Goal: Find specific page/section: Find specific page/section

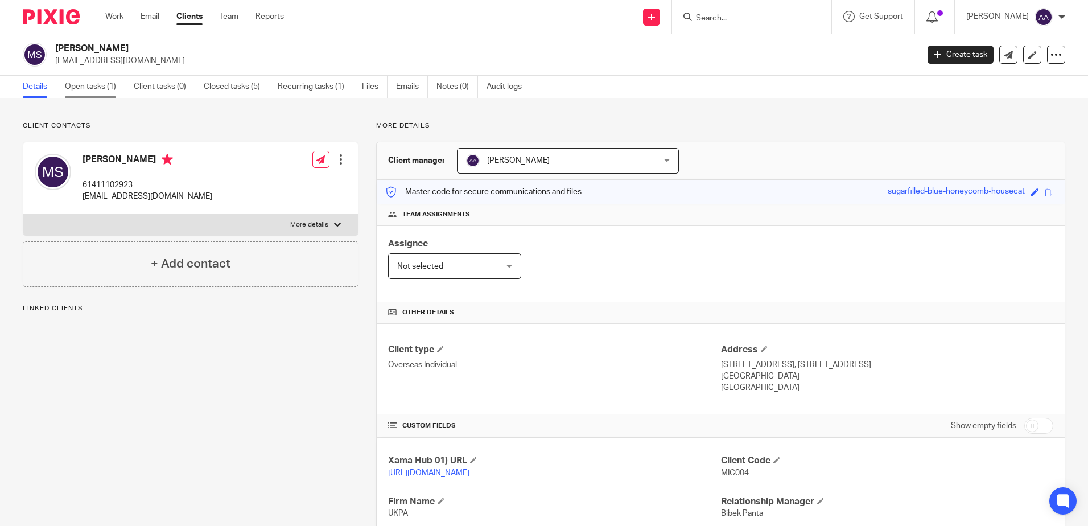
click at [113, 92] on link "Open tasks (1)" at bounding box center [95, 87] width 60 height 22
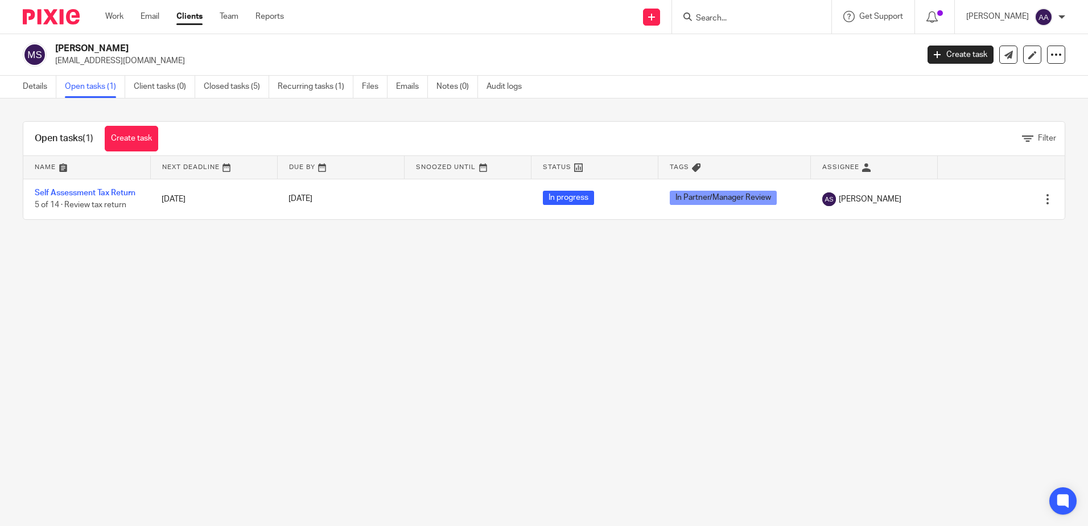
click at [741, 21] on input "Search" at bounding box center [746, 19] width 102 height 10
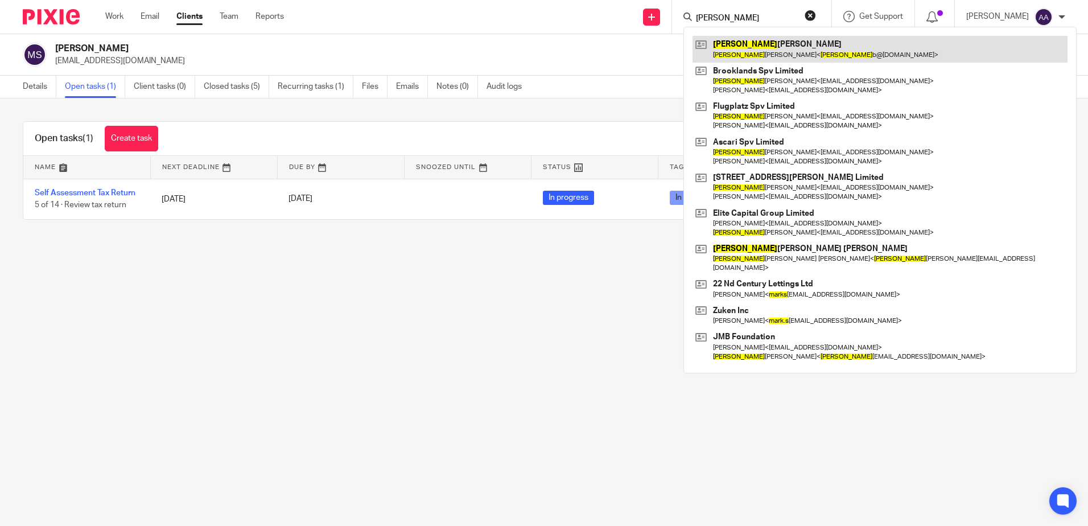
type input "markus"
click at [749, 41] on link at bounding box center [879, 49] width 375 height 26
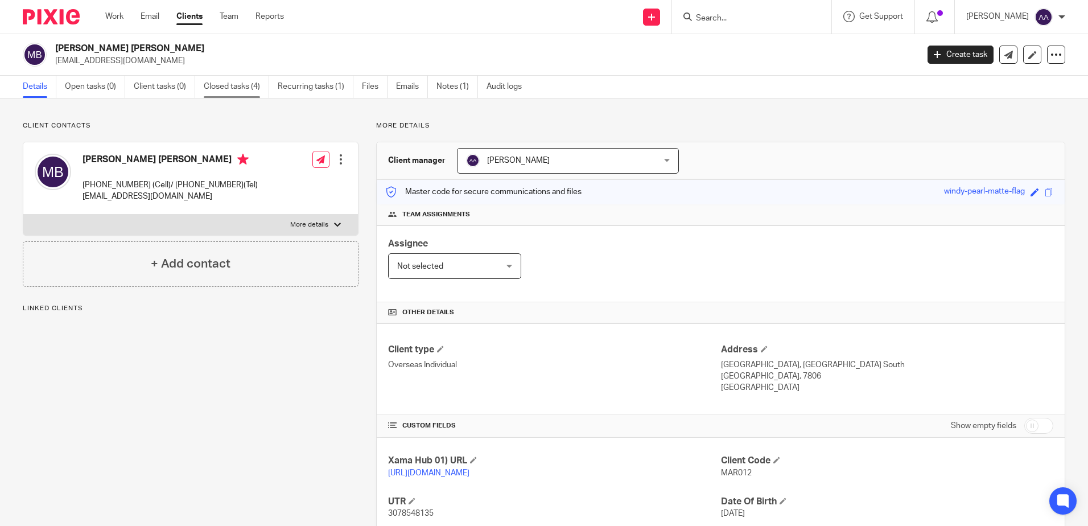
click at [246, 79] on link "Closed tasks (4)" at bounding box center [236, 87] width 65 height 22
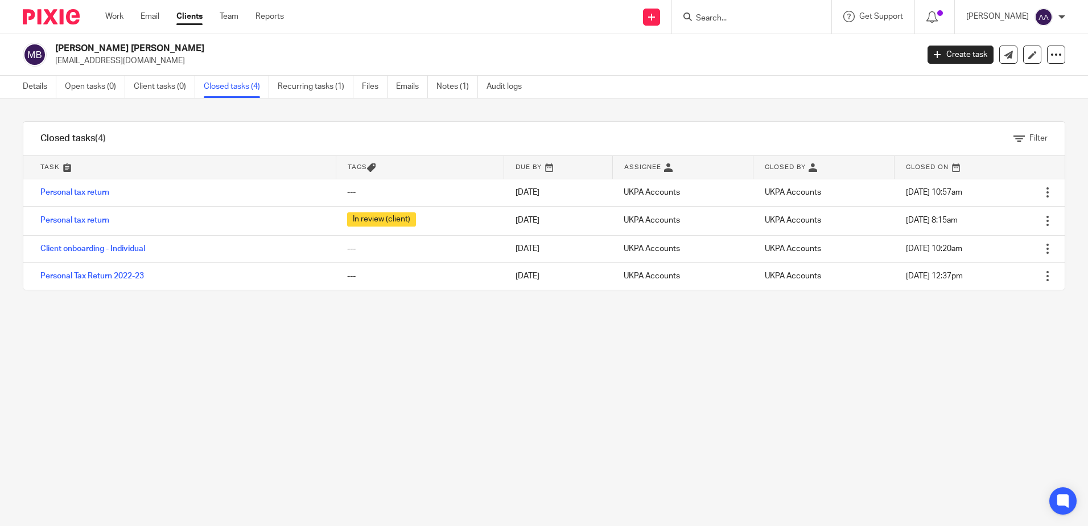
click at [724, 18] on input "Search" at bounding box center [746, 19] width 102 height 10
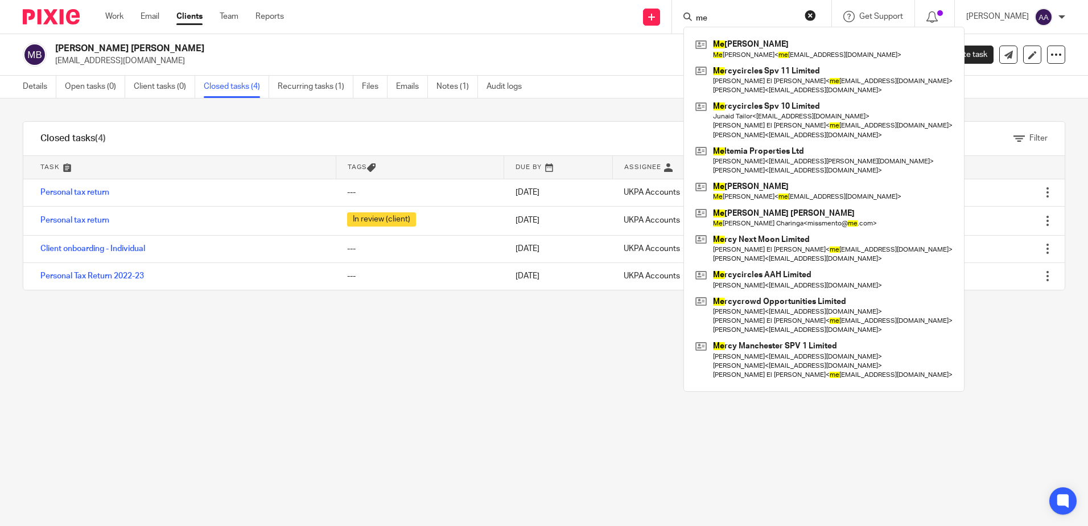
type input "m"
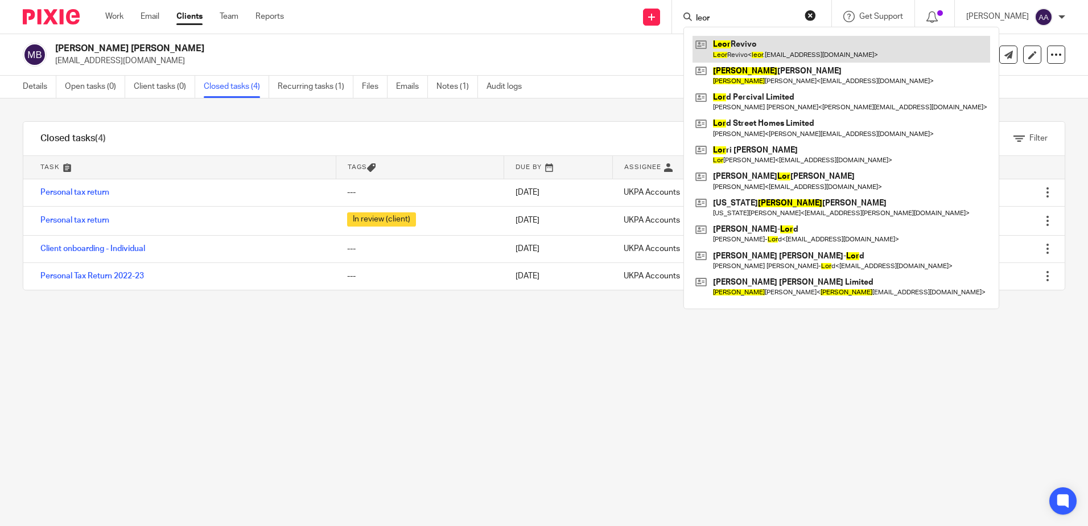
type input "leor"
click at [742, 43] on link at bounding box center [840, 49] width 297 height 26
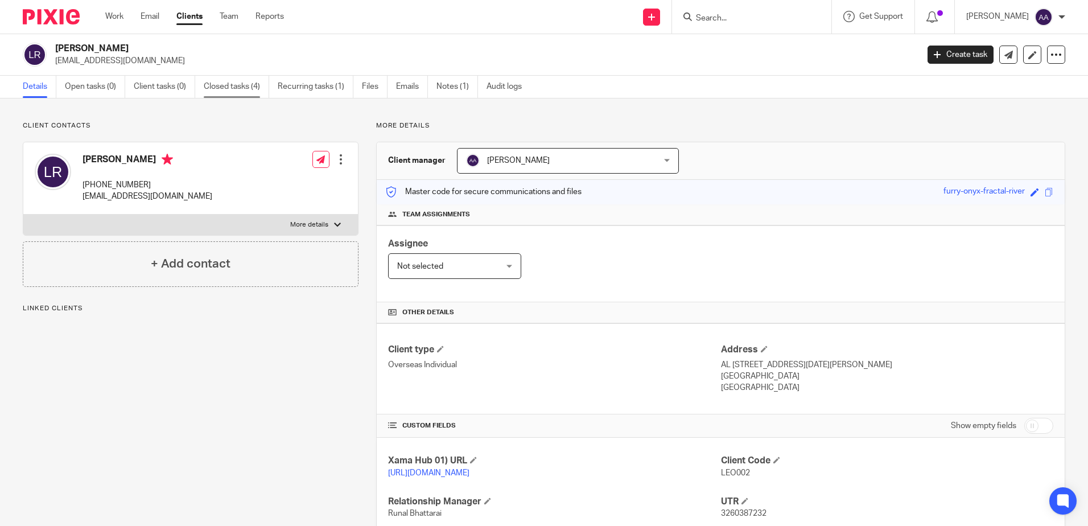
click at [227, 85] on link "Closed tasks (4)" at bounding box center [236, 87] width 65 height 22
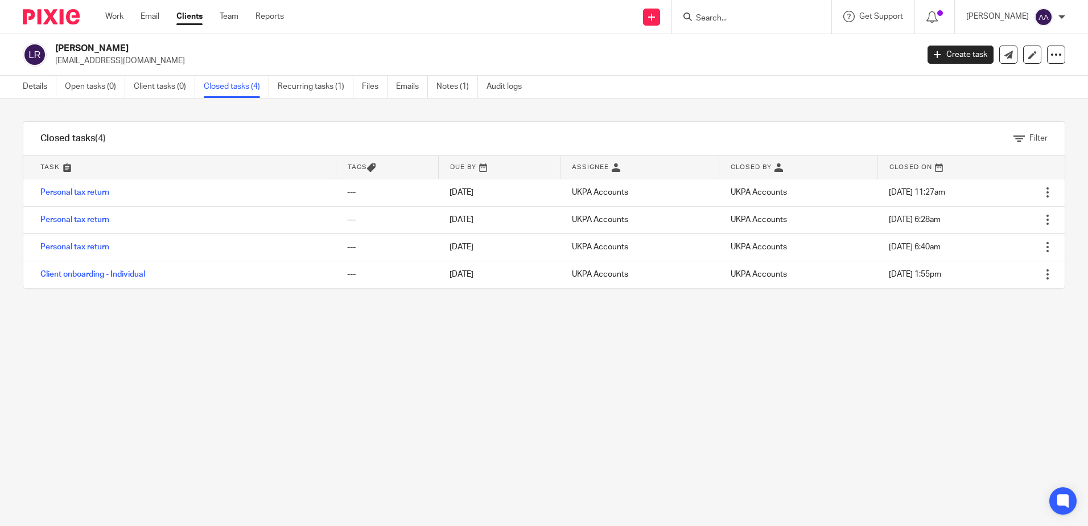
click at [761, 14] on input "Search" at bounding box center [746, 19] width 102 height 10
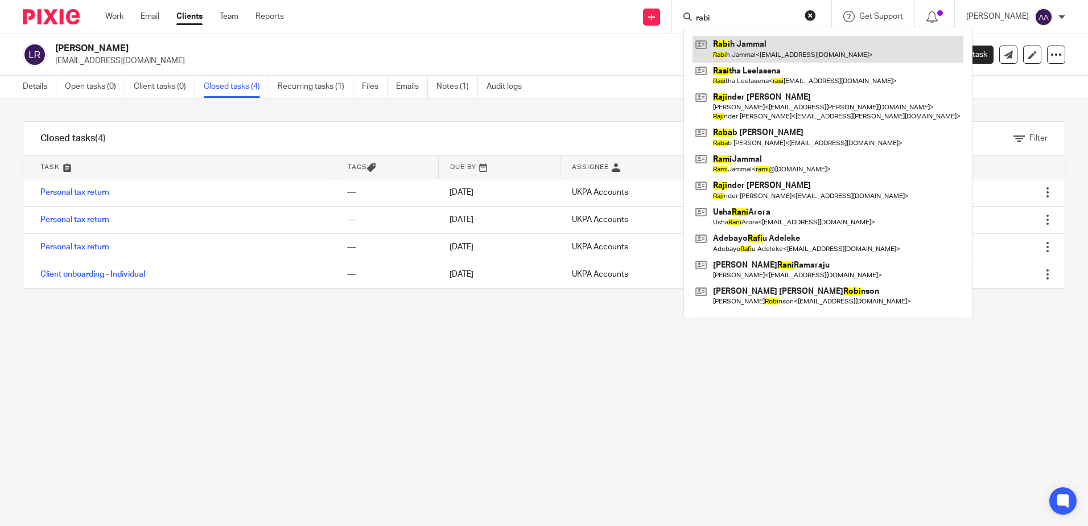
click at [755, 50] on link at bounding box center [827, 49] width 271 height 26
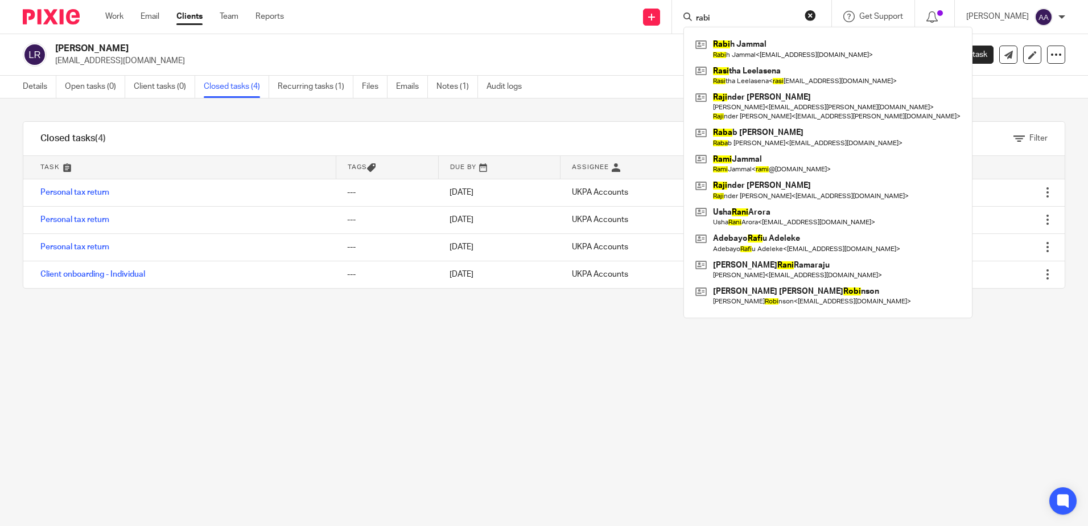
click at [729, 14] on input "rabi" at bounding box center [746, 19] width 102 height 10
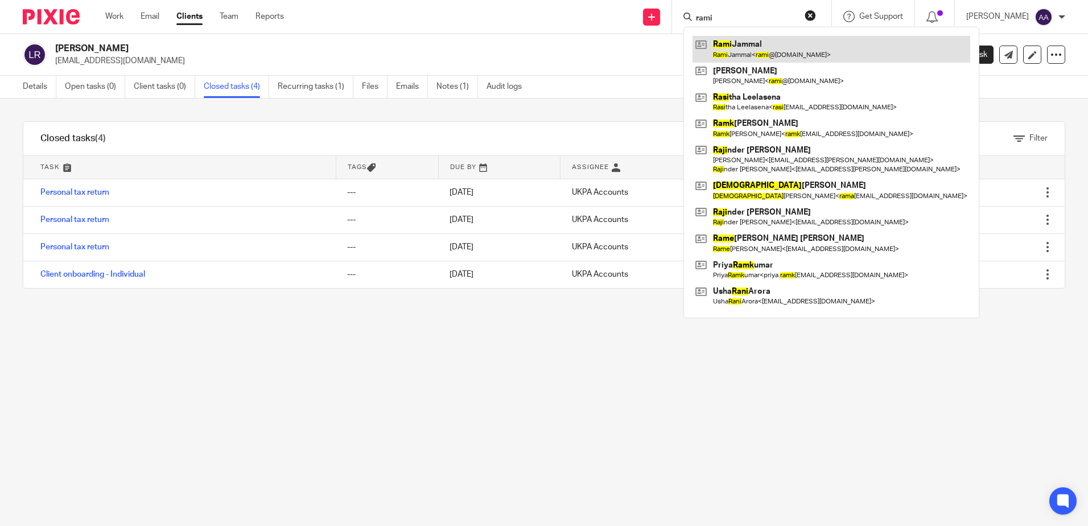
type input "rami"
click at [757, 44] on link at bounding box center [831, 49] width 278 height 26
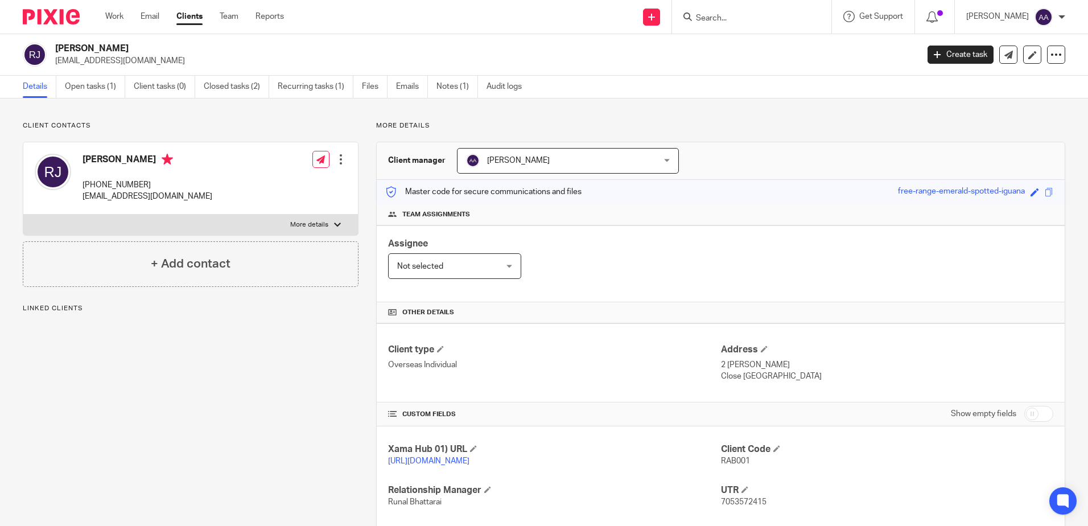
drag, startPoint x: 108, startPoint y: 87, endPoint x: 225, endPoint y: 34, distance: 128.0
click at [108, 86] on link "Open tasks (1)" at bounding box center [95, 87] width 60 height 22
click at [91, 85] on link "Open tasks (1)" at bounding box center [95, 87] width 60 height 22
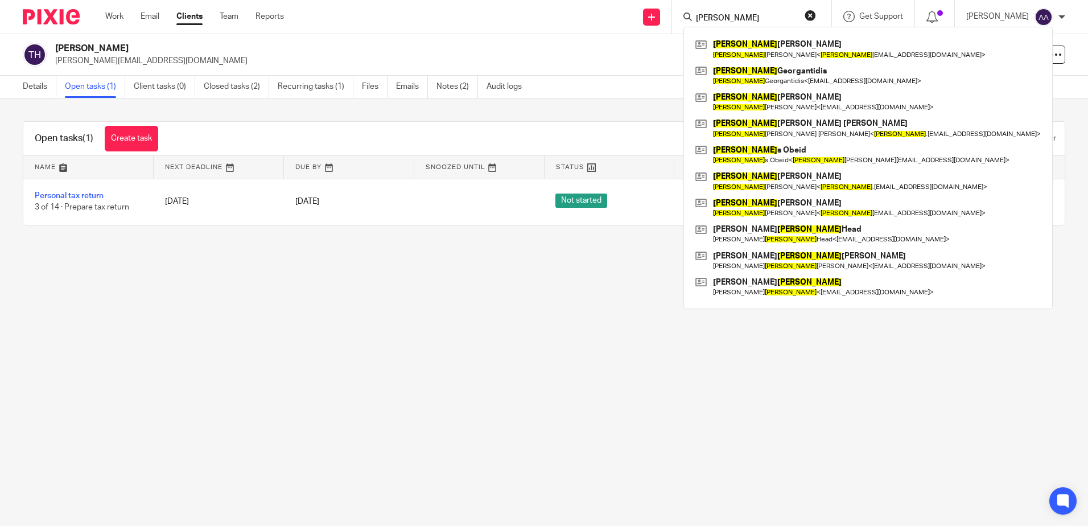
drag, startPoint x: 764, startPoint y: 20, endPoint x: 696, endPoint y: 20, distance: 68.3
click at [696, 20] on div "[PERSON_NAME]" at bounding box center [749, 17] width 133 height 14
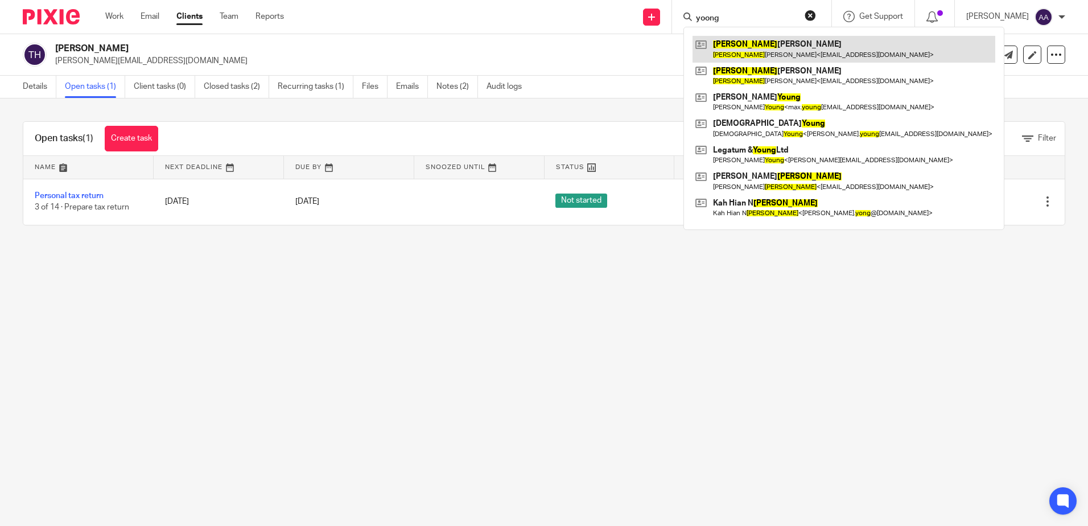
type input "yoong"
click at [782, 43] on link at bounding box center [843, 49] width 303 height 26
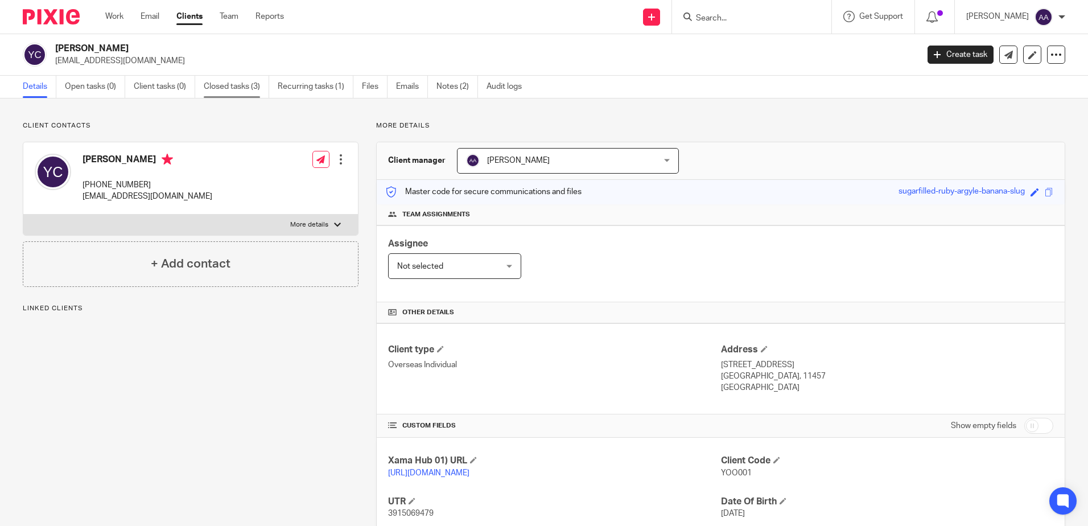
click at [235, 84] on link "Closed tasks (3)" at bounding box center [236, 87] width 65 height 22
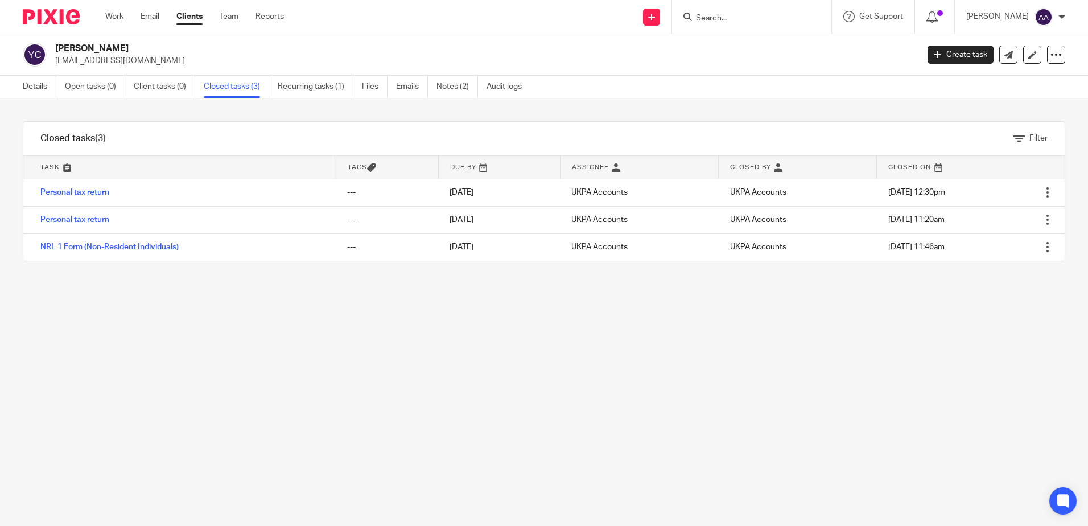
click at [721, 18] on input "Search" at bounding box center [746, 19] width 102 height 10
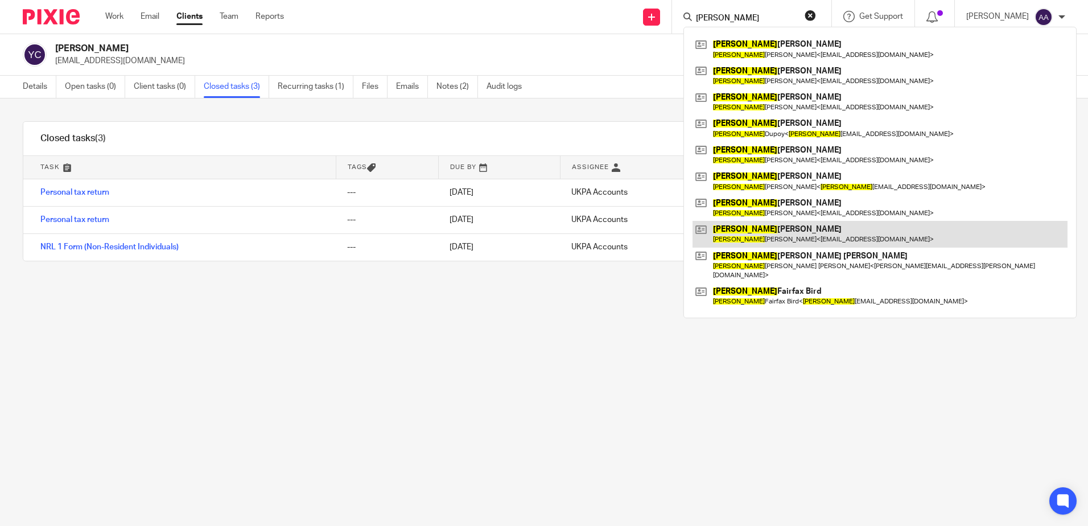
type input "richard"
click at [803, 236] on link at bounding box center [879, 234] width 375 height 26
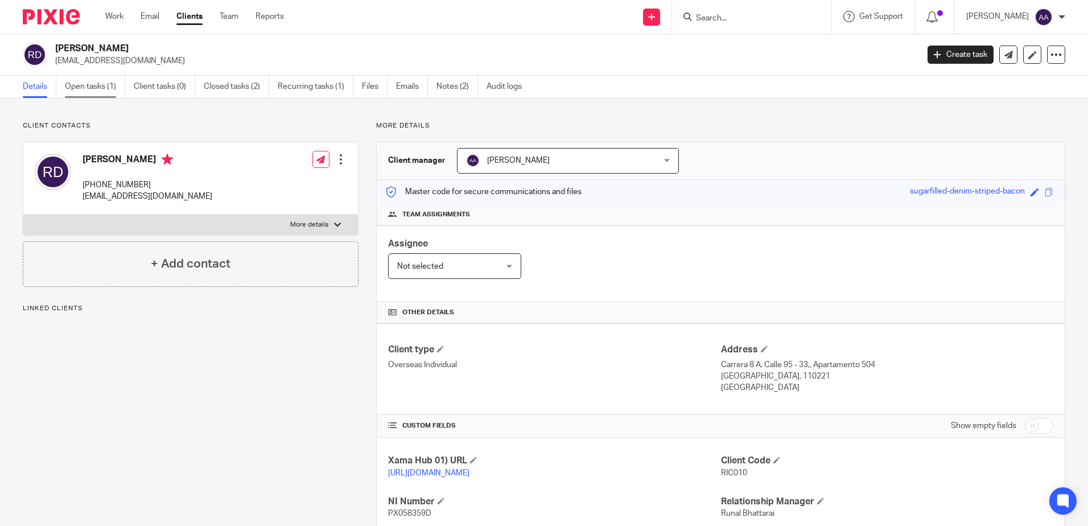
click at [110, 89] on link "Open tasks (1)" at bounding box center [95, 87] width 60 height 22
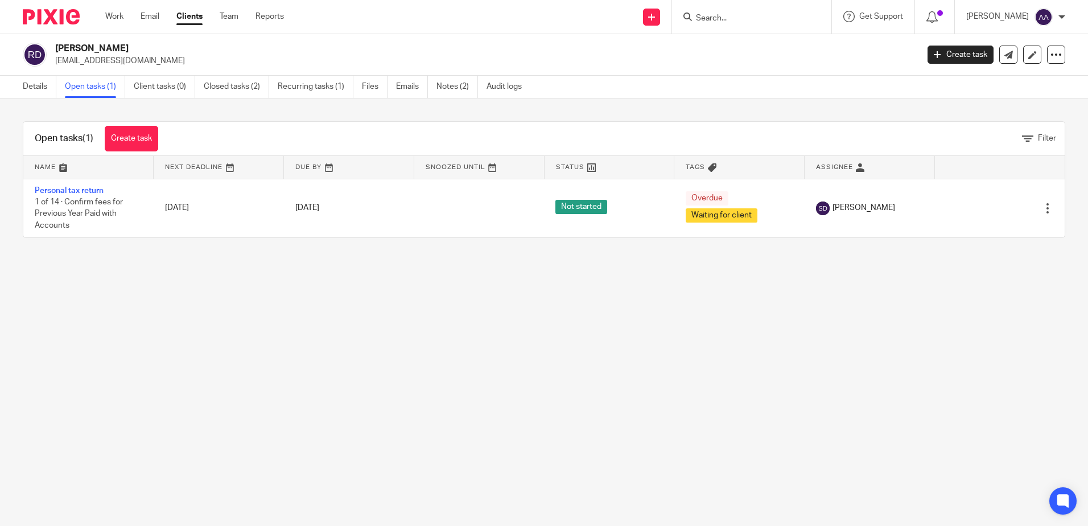
click at [753, 28] on div at bounding box center [751, 17] width 159 height 34
click at [752, 19] on input "Search" at bounding box center [746, 19] width 102 height 10
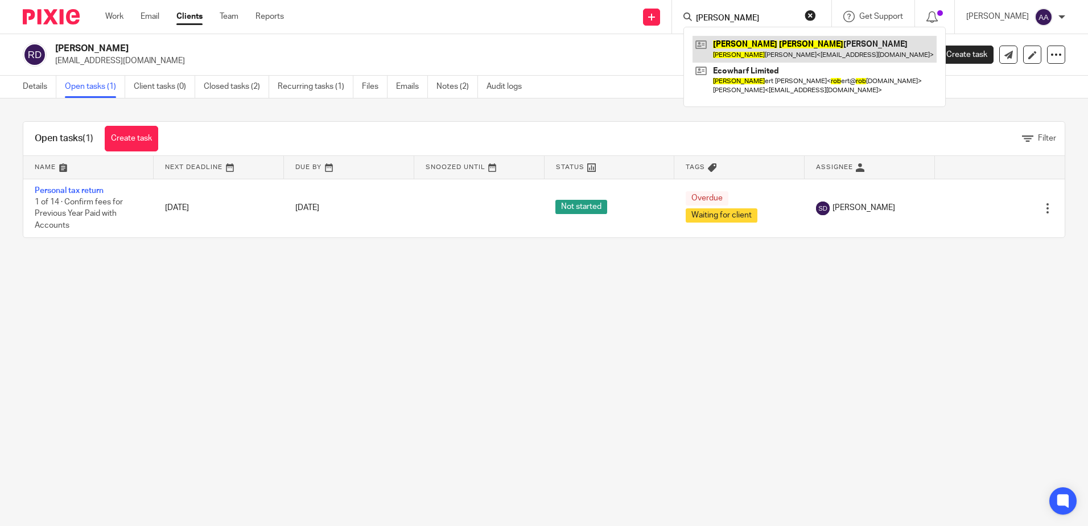
type input "[PERSON_NAME]"
click at [746, 42] on link at bounding box center [814, 49] width 244 height 26
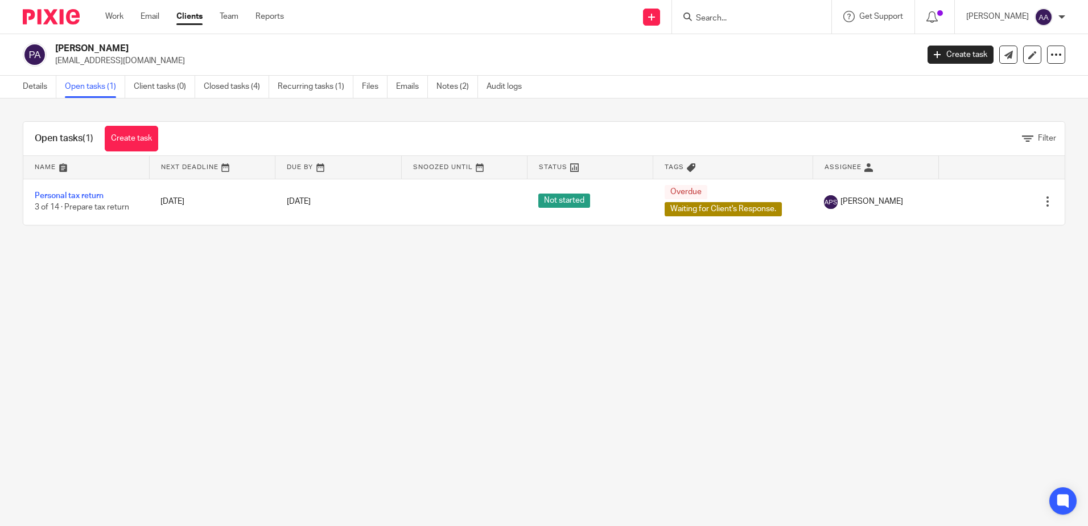
click at [767, 26] on div at bounding box center [751, 17] width 159 height 34
click at [745, 18] on input "Search" at bounding box center [746, 19] width 102 height 10
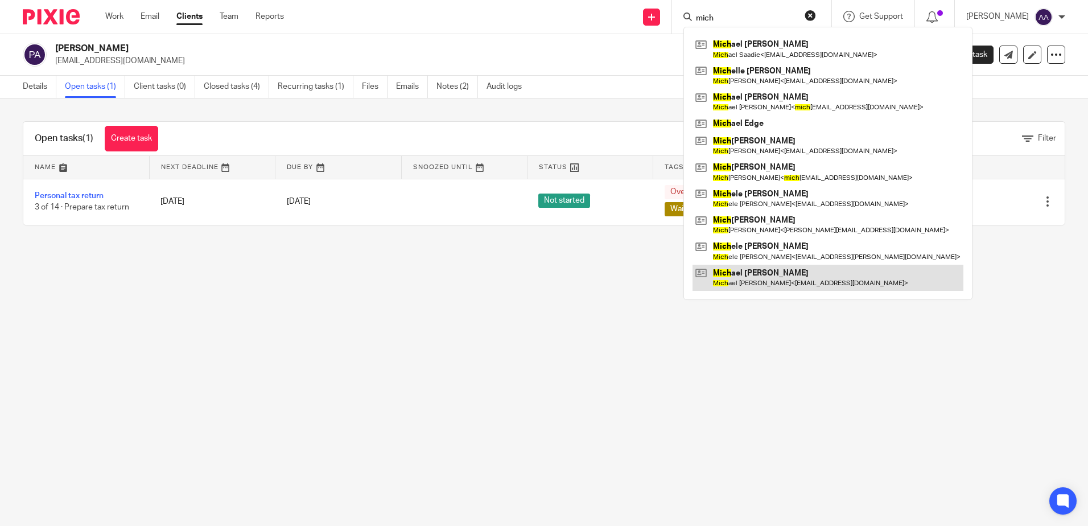
type input "mich"
click at [757, 278] on link at bounding box center [827, 278] width 271 height 26
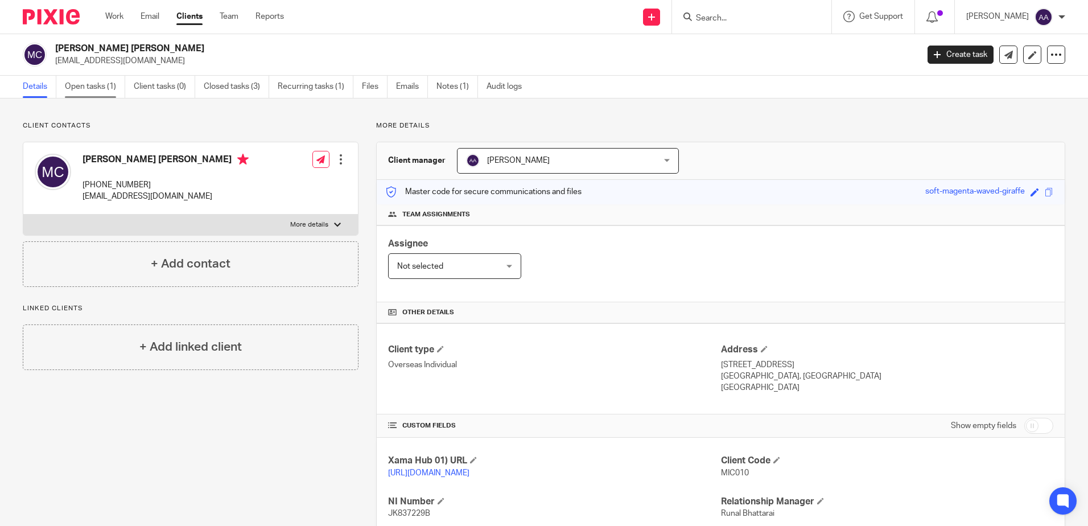
click at [106, 90] on link "Open tasks (1)" at bounding box center [95, 87] width 60 height 22
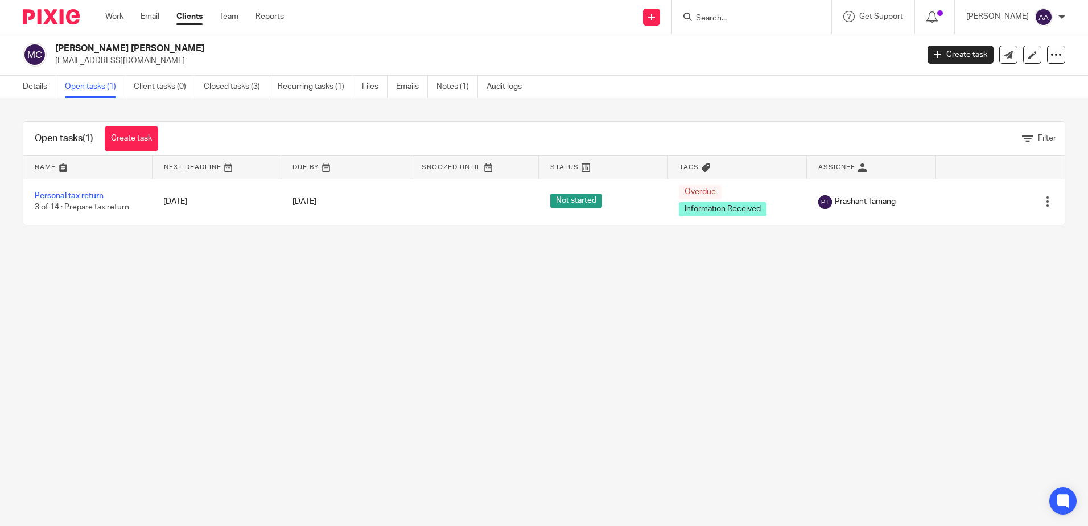
click at [738, 17] on input "Search" at bounding box center [746, 19] width 102 height 10
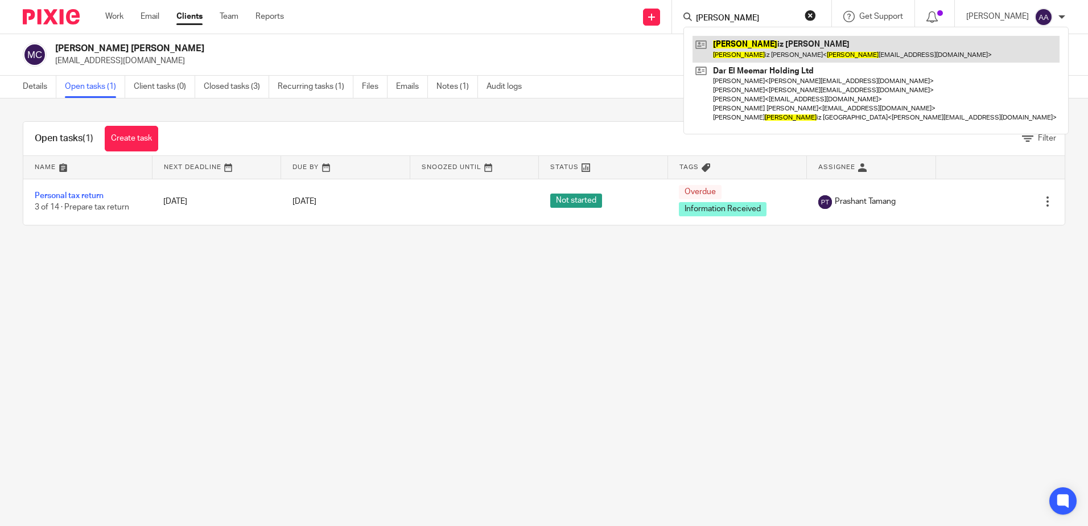
type input "abdulaz"
click at [761, 39] on link at bounding box center [875, 49] width 367 height 26
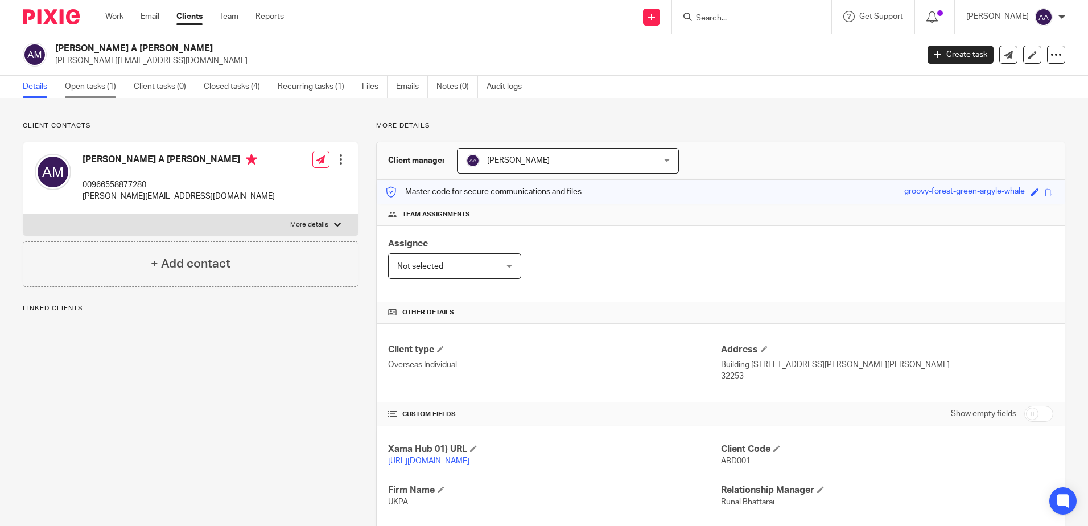
click at [94, 89] on link "Open tasks (1)" at bounding box center [95, 87] width 60 height 22
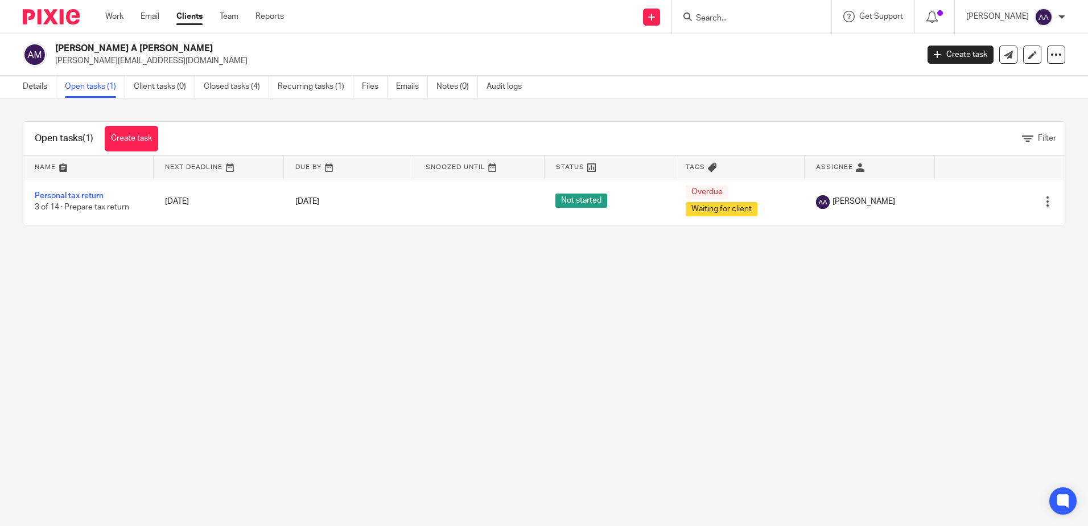
click at [738, 14] on input "Search" at bounding box center [746, 19] width 102 height 10
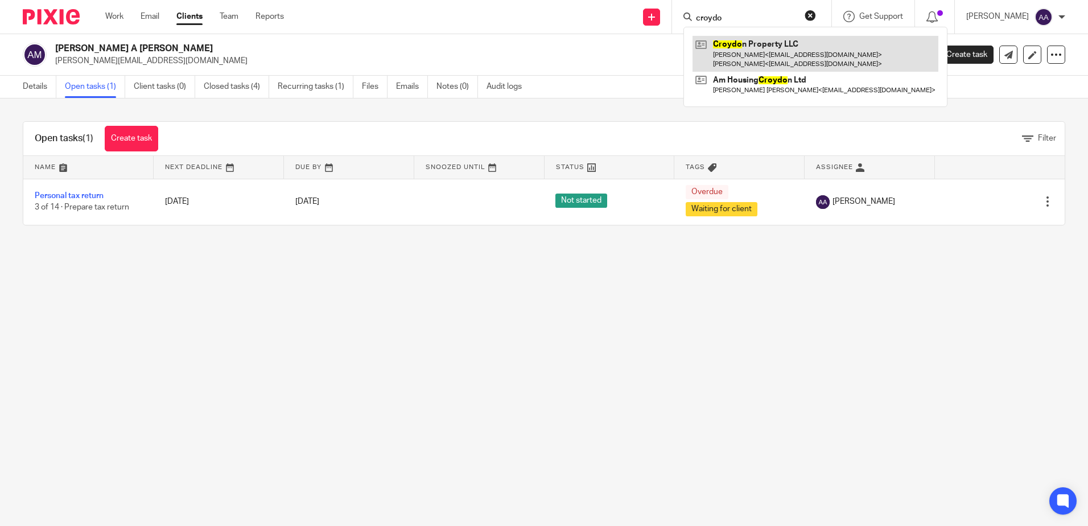
type input "croydo"
click at [766, 48] on link at bounding box center [815, 53] width 246 height 35
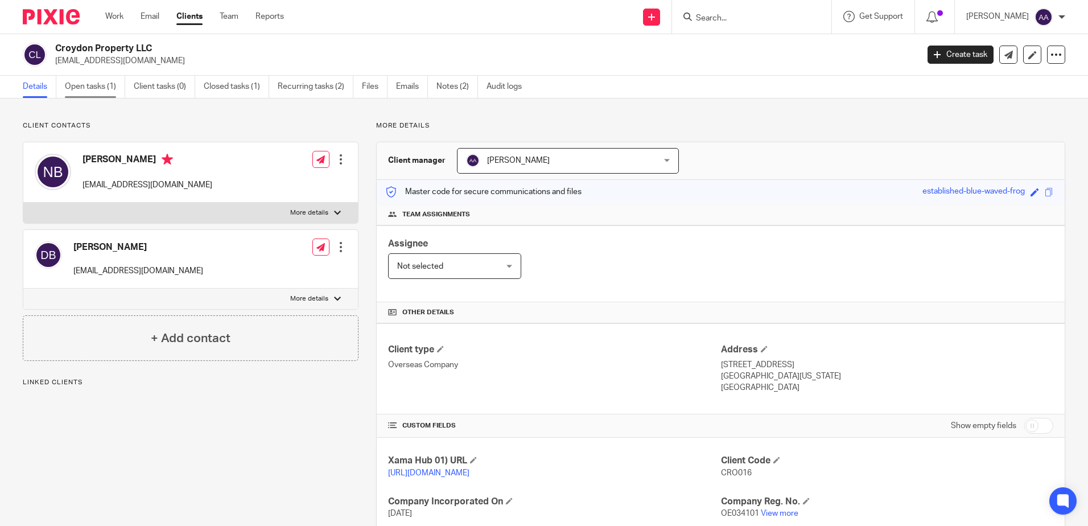
click at [108, 84] on link "Open tasks (1)" at bounding box center [95, 87] width 60 height 22
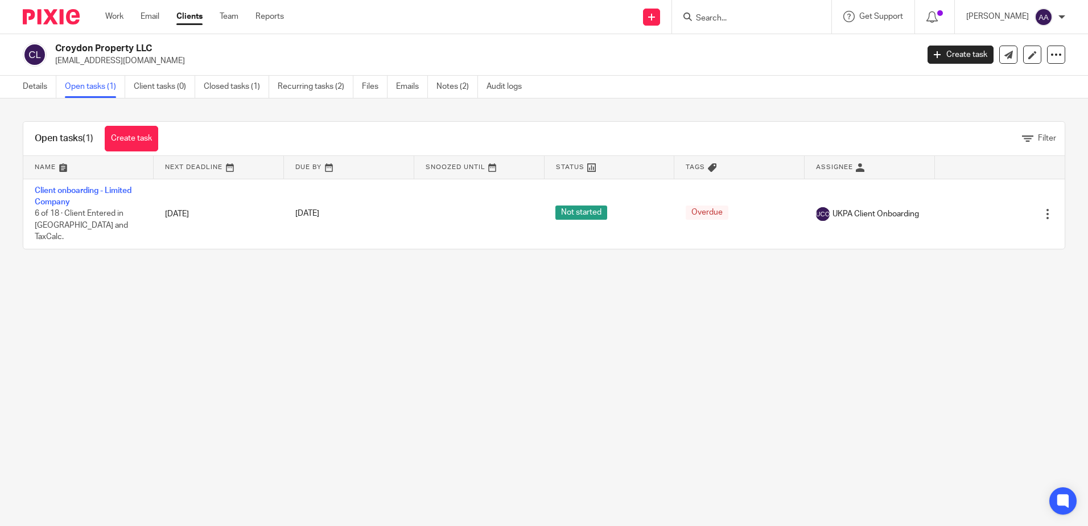
click at [715, 15] on input "Search" at bounding box center [746, 19] width 102 height 10
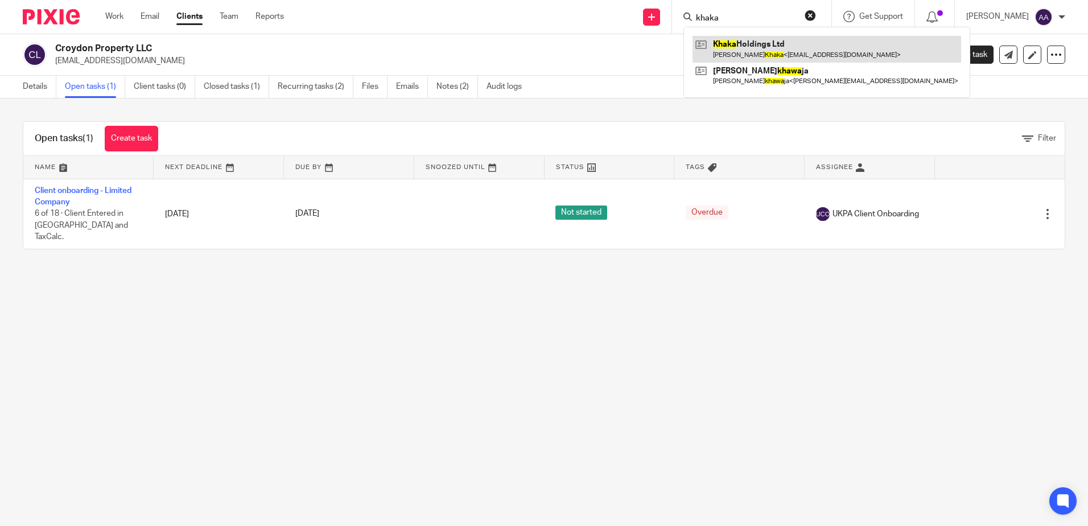
type input "khaka"
click at [714, 47] on link at bounding box center [826, 49] width 268 height 26
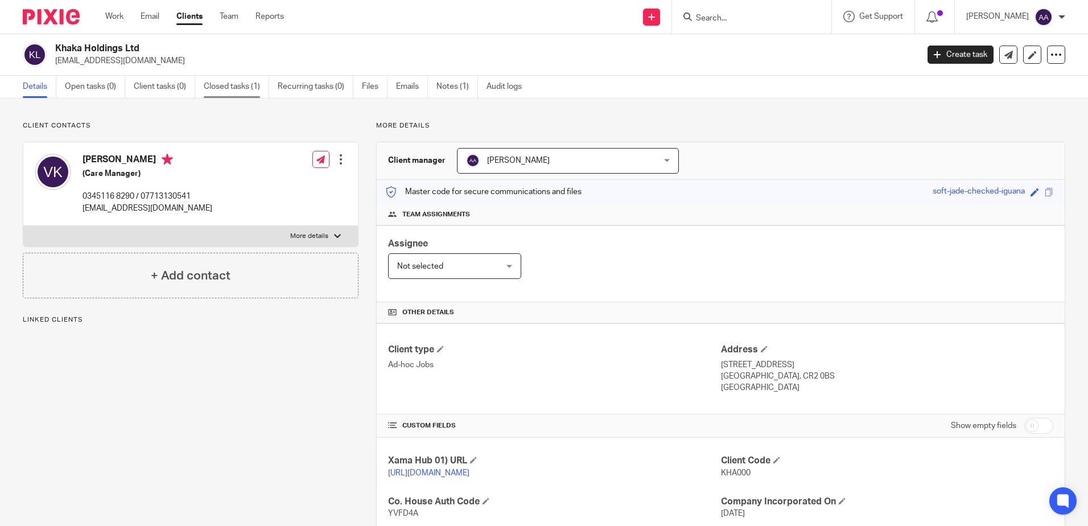
click at [250, 89] on link "Closed tasks (1)" at bounding box center [236, 87] width 65 height 22
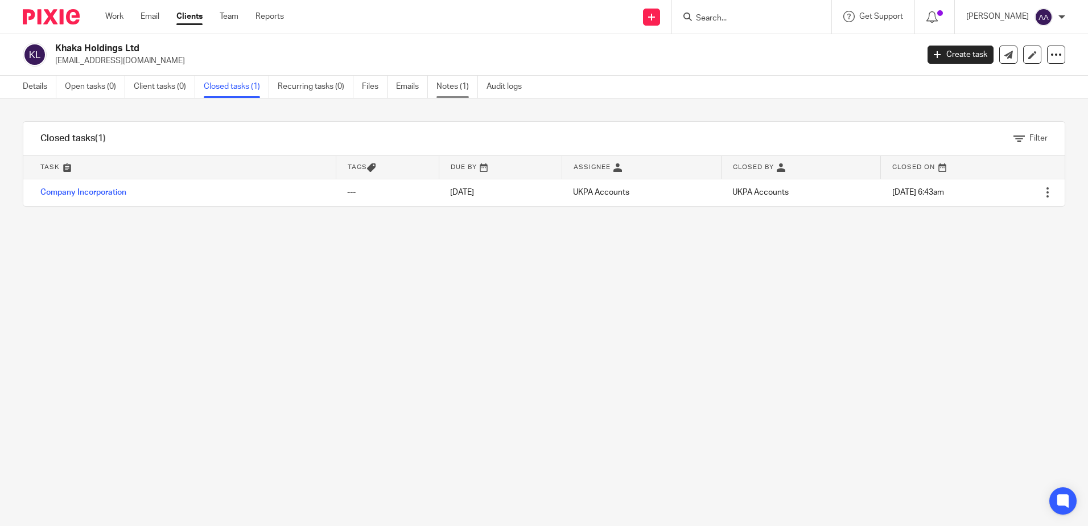
click at [467, 82] on link "Notes (1)" at bounding box center [457, 87] width 42 height 22
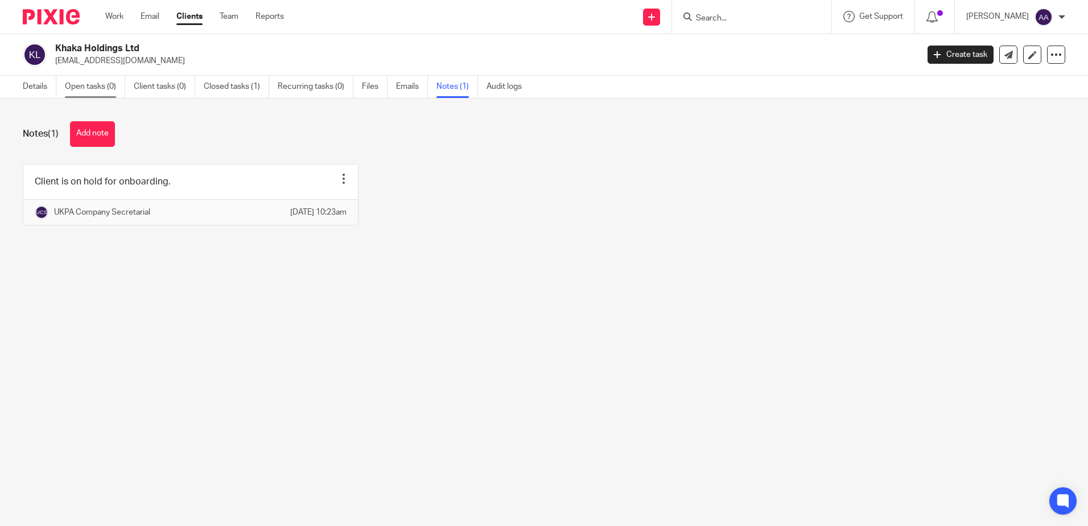
click at [83, 86] on link "Open tasks (0)" at bounding box center [95, 87] width 60 height 22
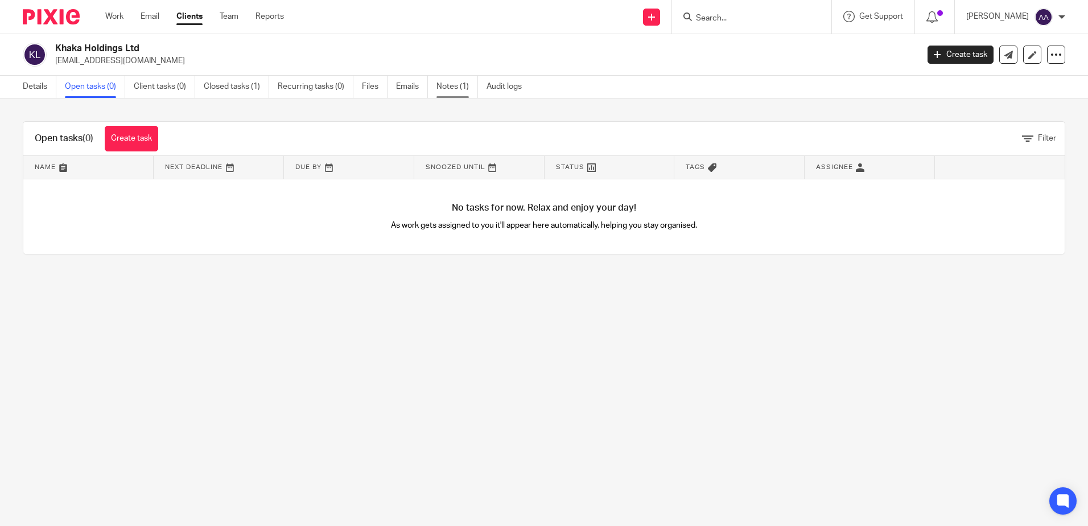
click at [456, 86] on link "Notes (1)" at bounding box center [457, 87] width 42 height 22
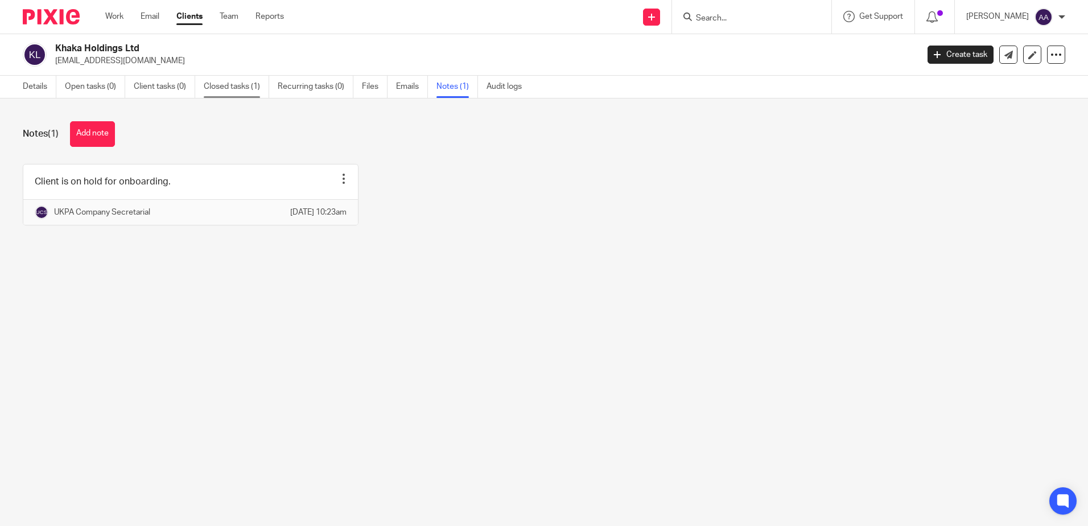
click at [237, 81] on link "Closed tasks (1)" at bounding box center [236, 87] width 65 height 22
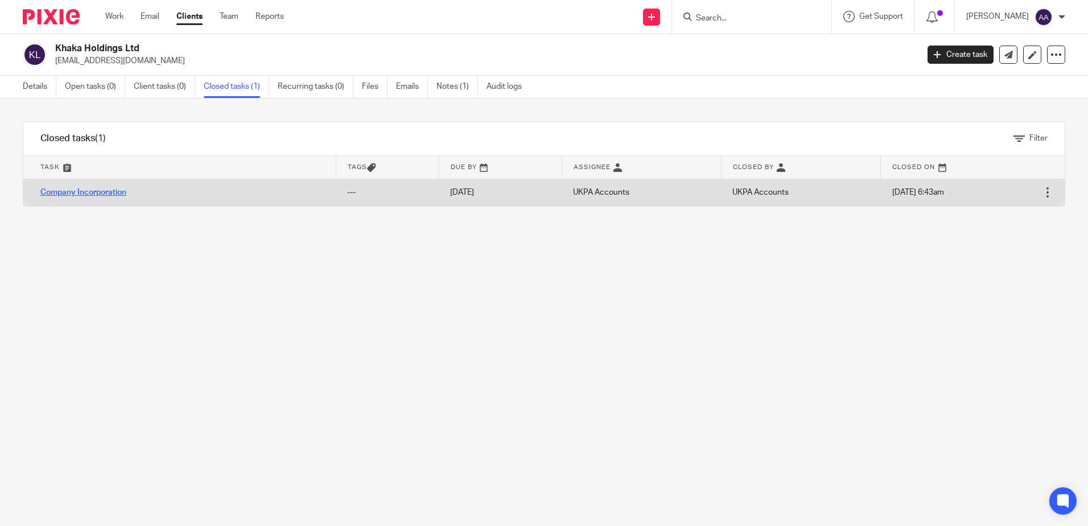
click at [121, 190] on link "Company Incorporation" at bounding box center [83, 192] width 86 height 8
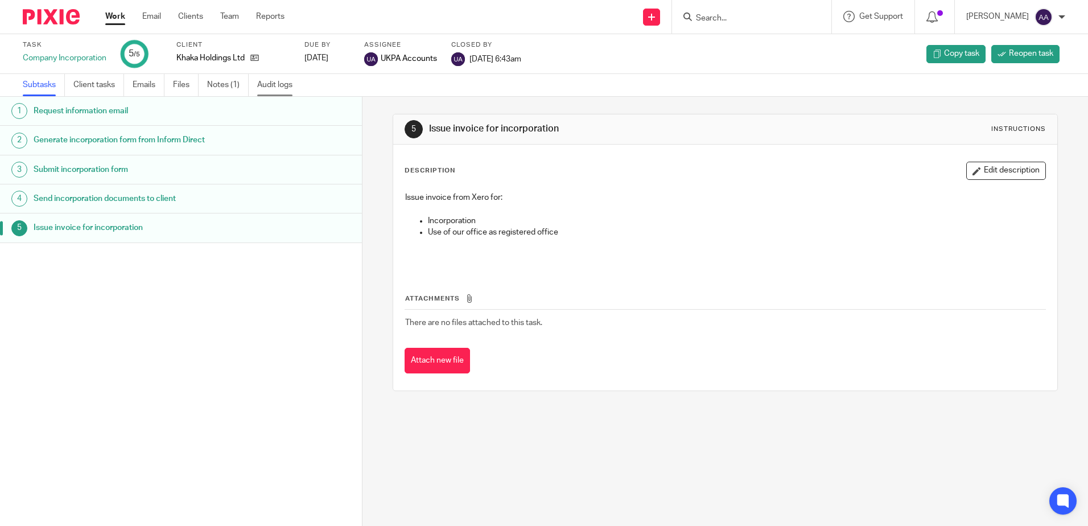
click at [271, 84] on link "Audit logs" at bounding box center [279, 85] width 44 height 22
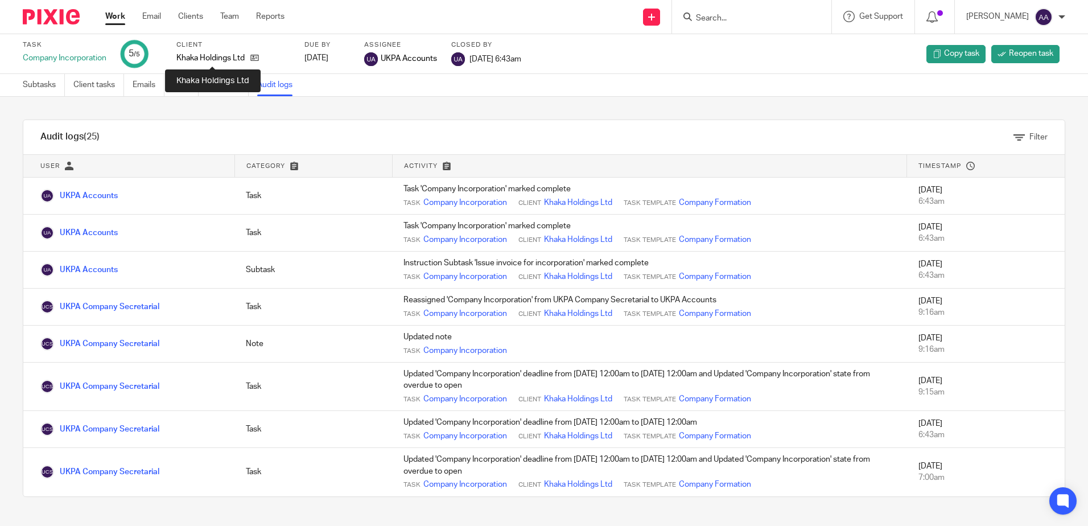
click at [233, 58] on p "Khaka Holdings Ltd" at bounding box center [210, 57] width 68 height 11
click at [258, 53] on icon at bounding box center [254, 57] width 9 height 9
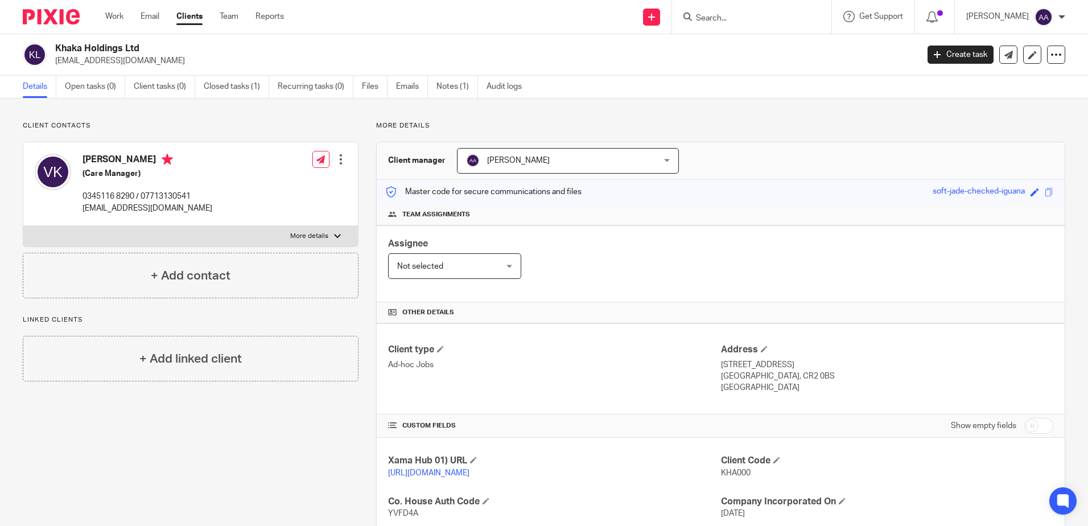
drag, startPoint x: 154, startPoint y: 42, endPoint x: 57, endPoint y: 46, distance: 97.4
click at [57, 46] on div "Khaka Holdings Ltd [EMAIL_ADDRESS][DOMAIN_NAME] Create task Update from Compani…" at bounding box center [544, 55] width 1088 height 42
copy h2 "Khaka Holdings Ltd"
click at [241, 14] on ul "Work Email Clients Team Reports" at bounding box center [203, 16] width 196 height 11
click at [235, 14] on link "Team" at bounding box center [229, 16] width 19 height 11
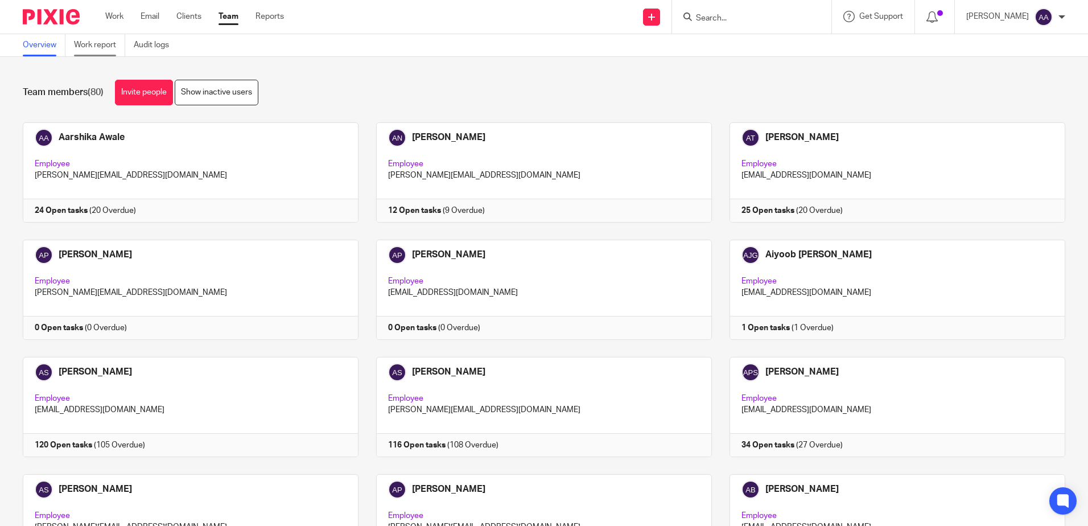
click at [93, 44] on link "Work report" at bounding box center [99, 45] width 51 height 22
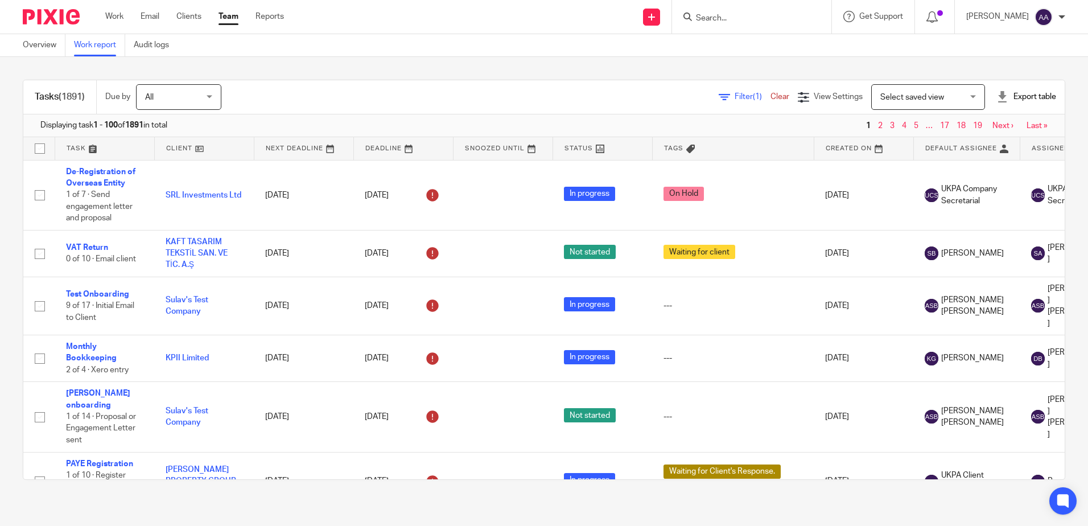
click at [996, 94] on div at bounding box center [1001, 96] width 11 height 11
click at [994, 133] on li "Excel spreadsheet" at bounding box center [998, 139] width 66 height 16
click at [999, 137] on link "Excel spreadsheet" at bounding box center [998, 139] width 66 height 8
click at [337, 60] on div "Tasks (1891) Due by All All Today Tomorrow This week Next week This month Next …" at bounding box center [544, 279] width 1088 height 445
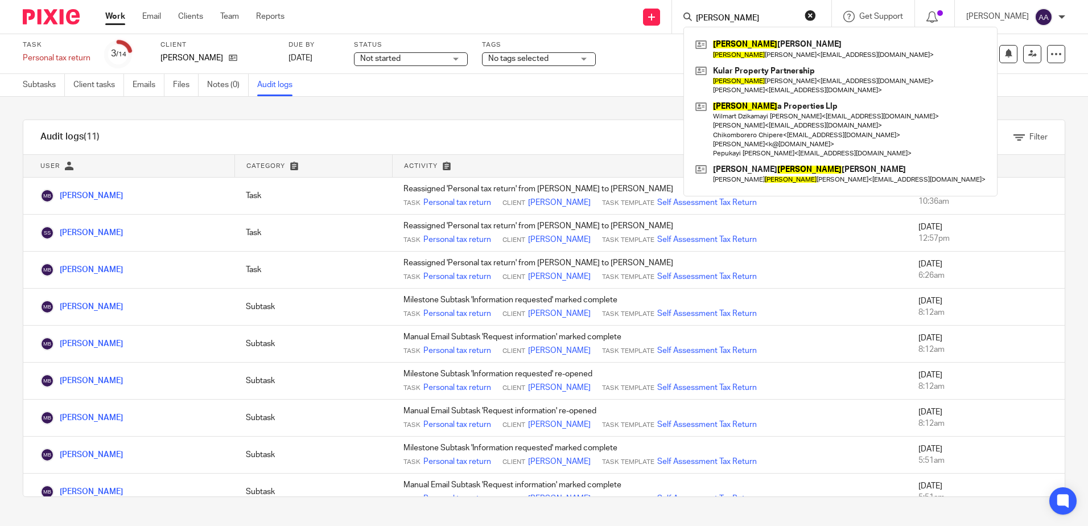
click at [71, 24] on img at bounding box center [51, 16] width 57 height 15
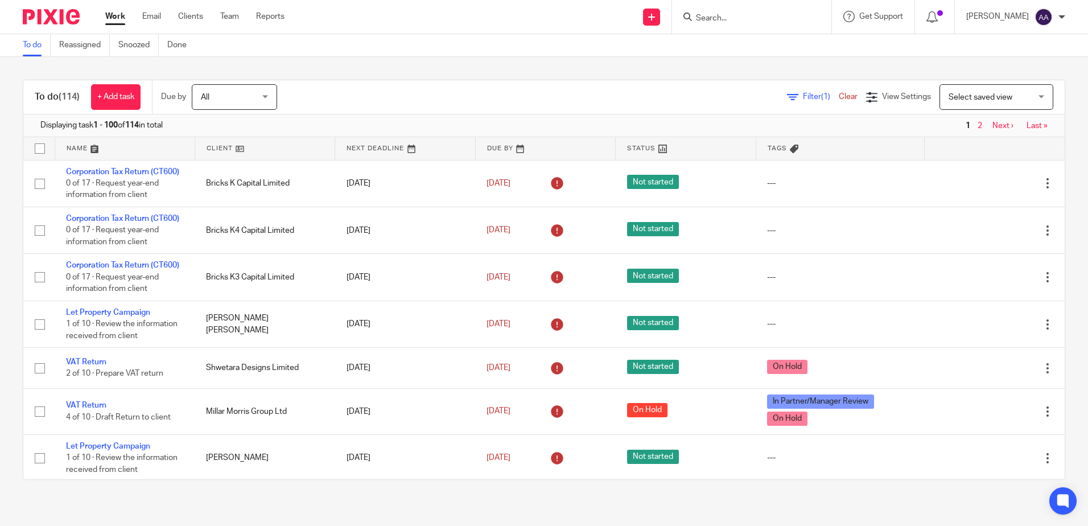
click at [757, 13] on form at bounding box center [755, 17] width 121 height 14
click at [753, 21] on input "Search" at bounding box center [746, 19] width 102 height 10
type input "rabih"
click at [749, 43] on link at bounding box center [782, 49] width 181 height 26
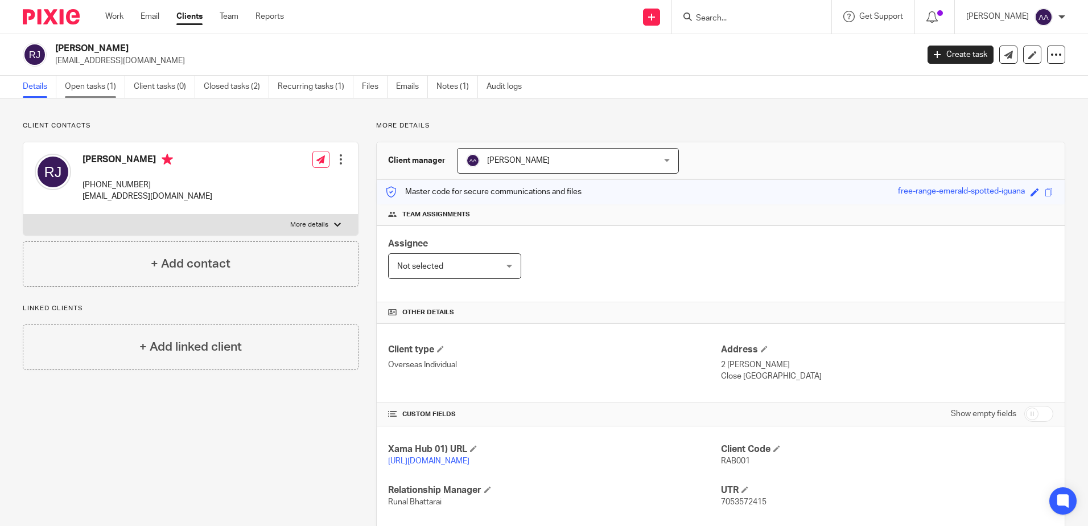
click at [110, 82] on link "Open tasks (1)" at bounding box center [95, 87] width 60 height 22
click at [755, 14] on input "Search" at bounding box center [746, 19] width 102 height 10
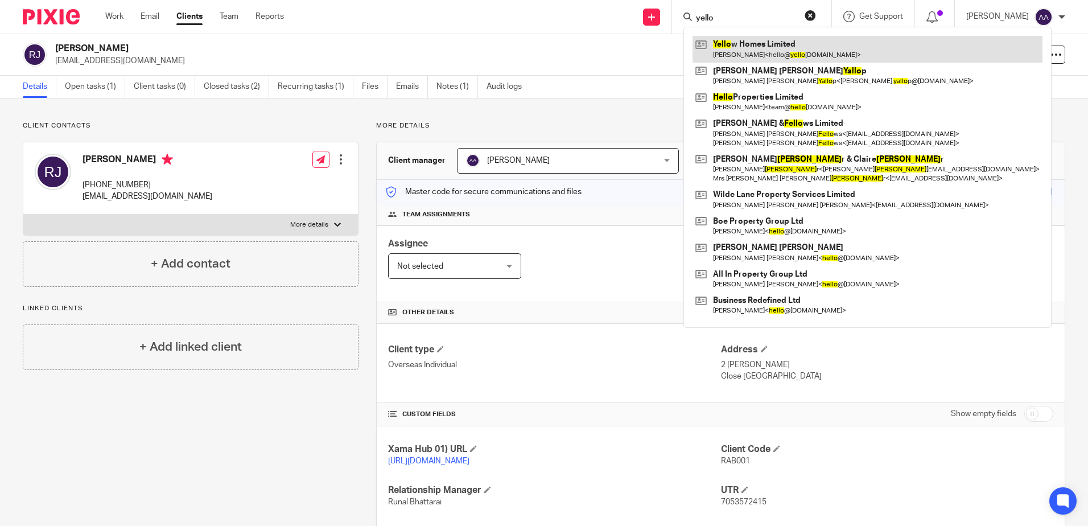
type input "yello"
click at [761, 41] on link at bounding box center [867, 49] width 350 height 26
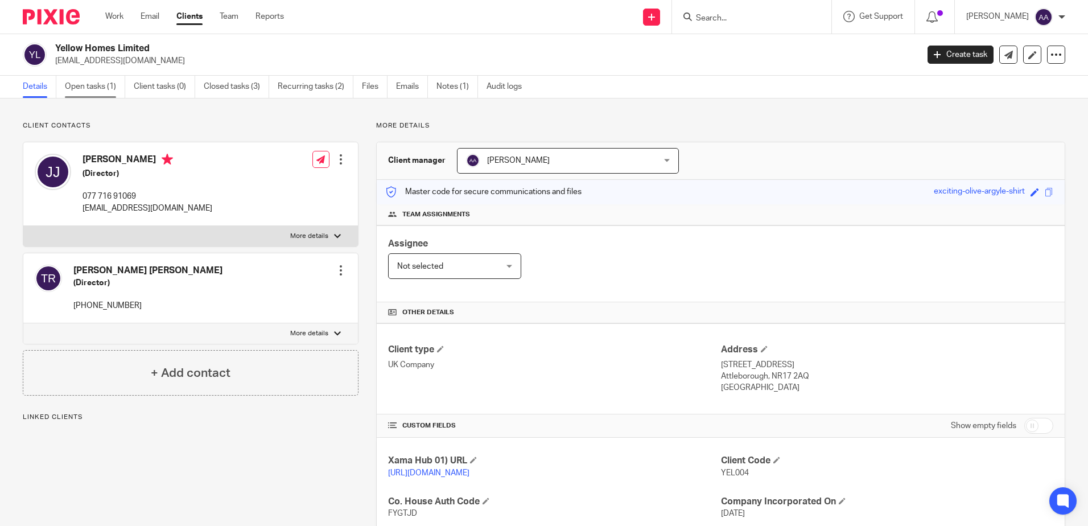
click at [108, 83] on link "Open tasks (1)" at bounding box center [95, 87] width 60 height 22
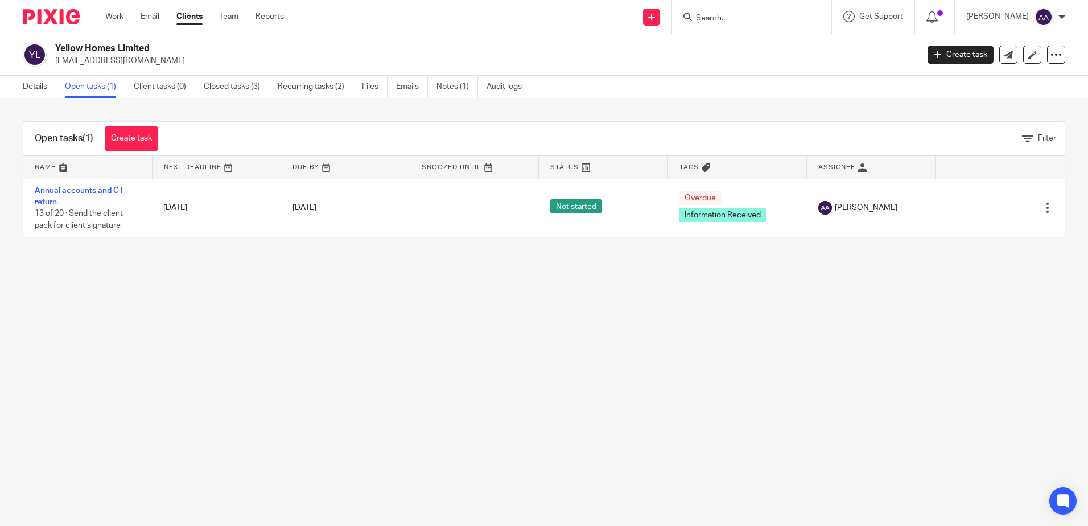
click at [65, 18] on img at bounding box center [51, 16] width 57 height 15
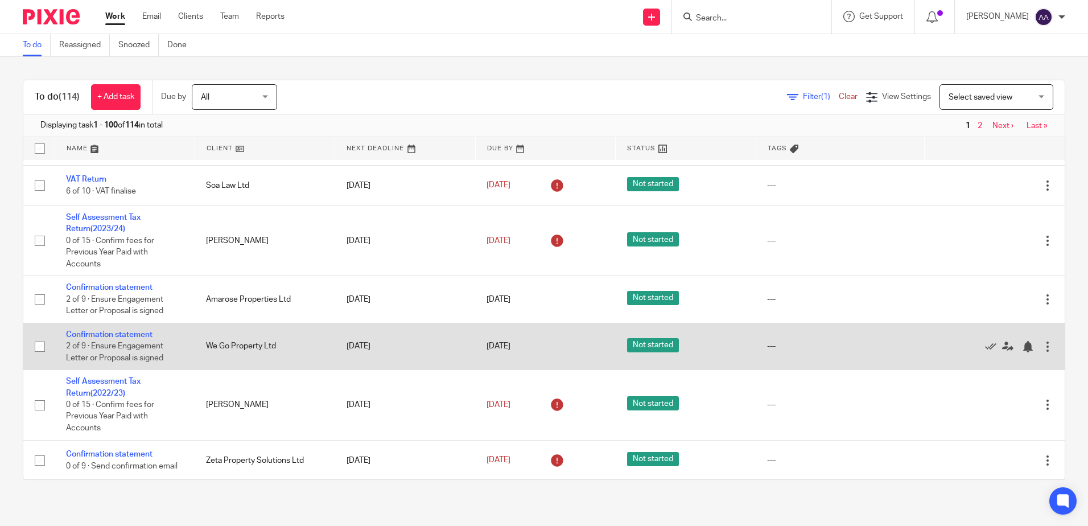
scroll to position [626, 0]
